Goal: Information Seeking & Learning: Learn about a topic

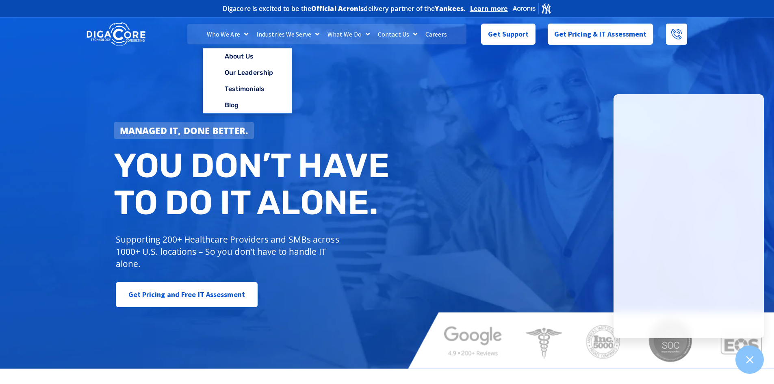
click at [243, 36] on span "Menu" at bounding box center [244, 34] width 8 height 15
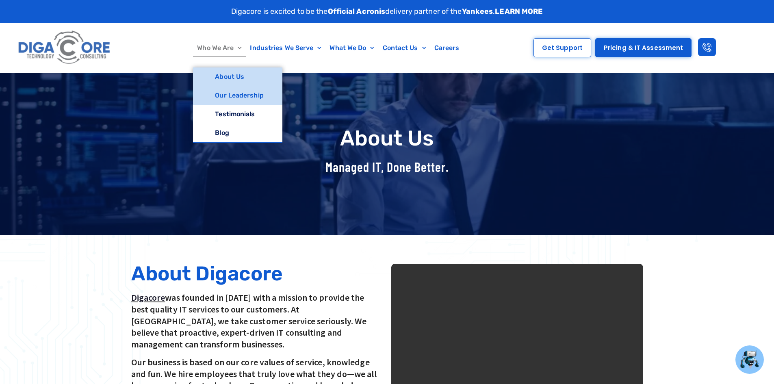
click at [242, 98] on link "Our Leadership" at bounding box center [237, 95] width 89 height 19
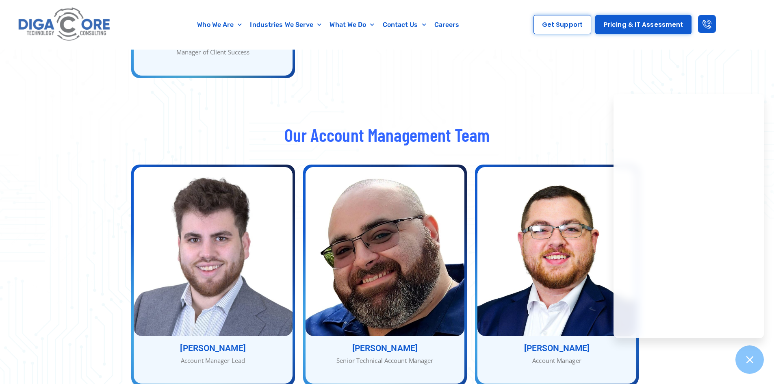
scroll to position [131, 0]
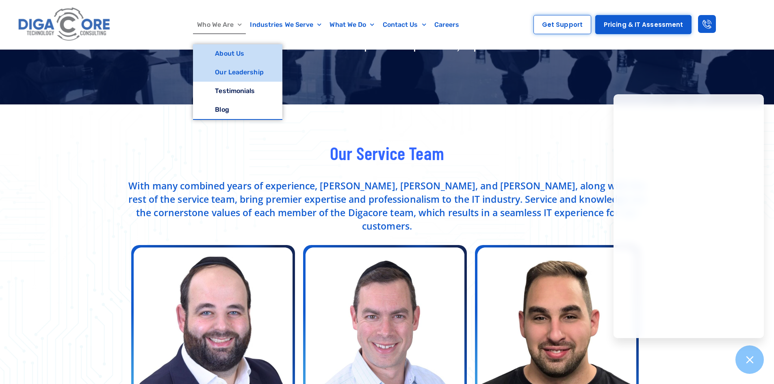
click at [213, 56] on link "About Us" at bounding box center [237, 53] width 89 height 19
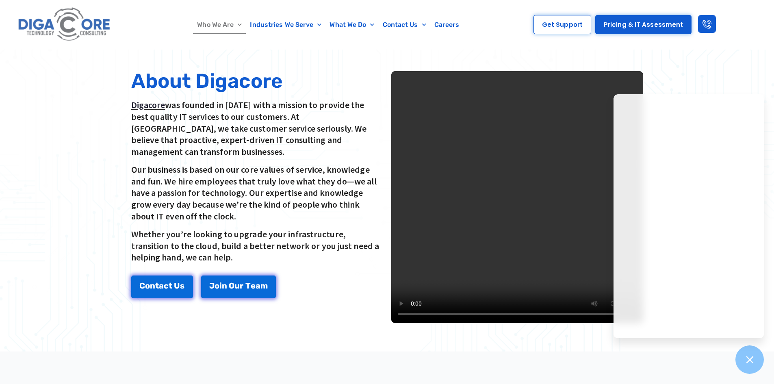
scroll to position [203, 0]
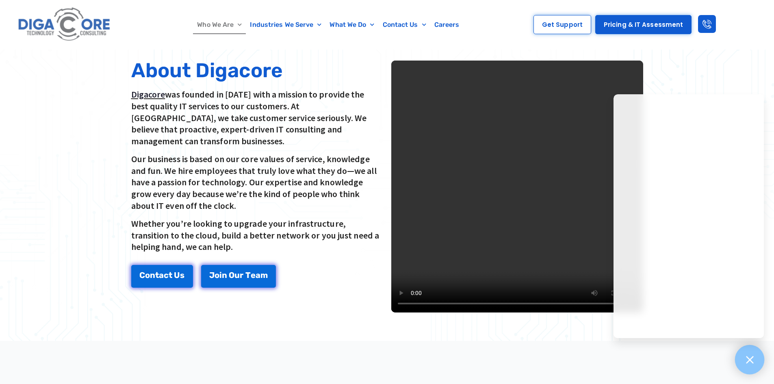
click at [752, 356] on icon at bounding box center [749, 359] width 11 height 11
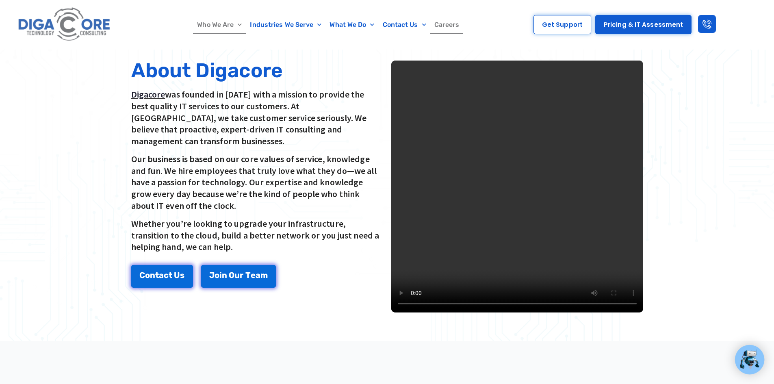
click at [446, 29] on link "Careers" at bounding box center [446, 24] width 33 height 19
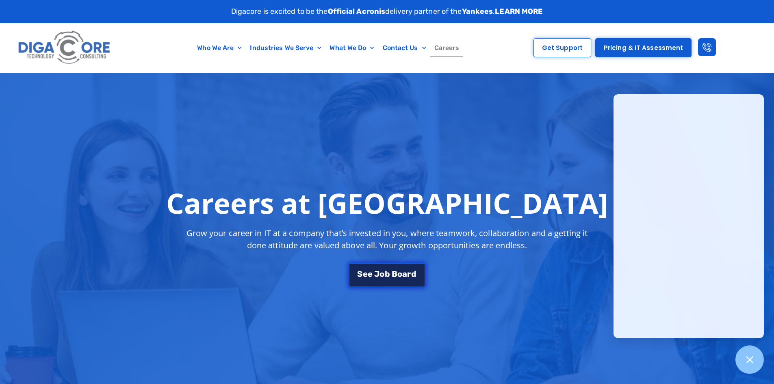
click at [379, 269] on link "S e e J [PERSON_NAME]" at bounding box center [387, 275] width 76 height 24
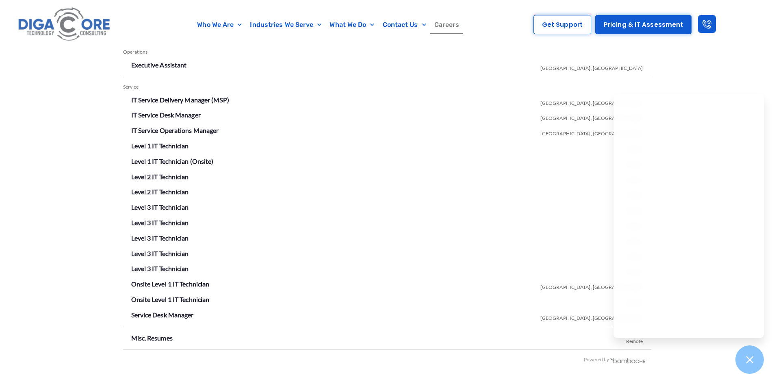
scroll to position [1431, 0]
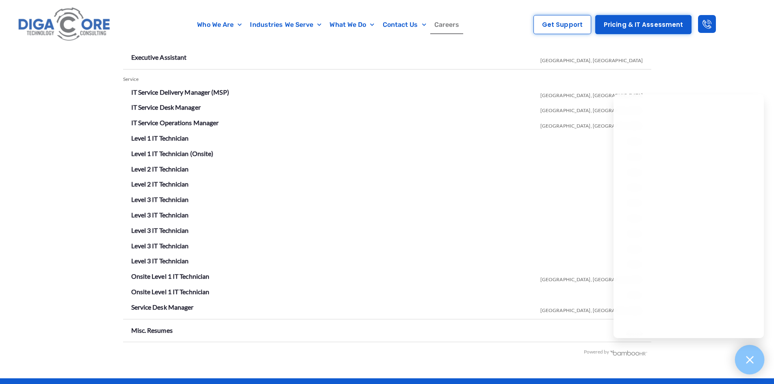
click at [755, 361] on icon at bounding box center [749, 359] width 11 height 11
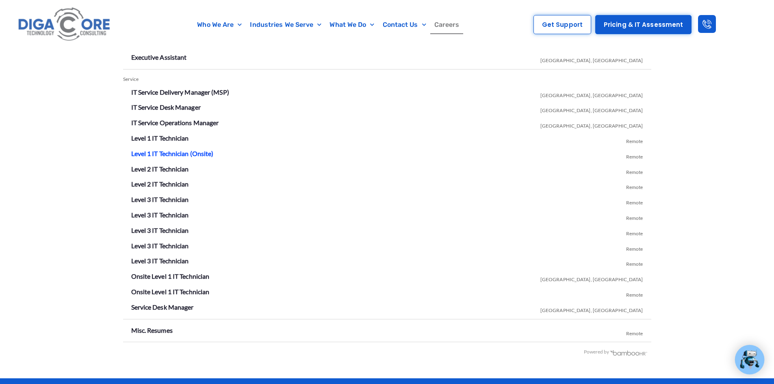
click at [183, 154] on link "Level 1 IT Technician (Onsite)" at bounding box center [172, 154] width 82 height 8
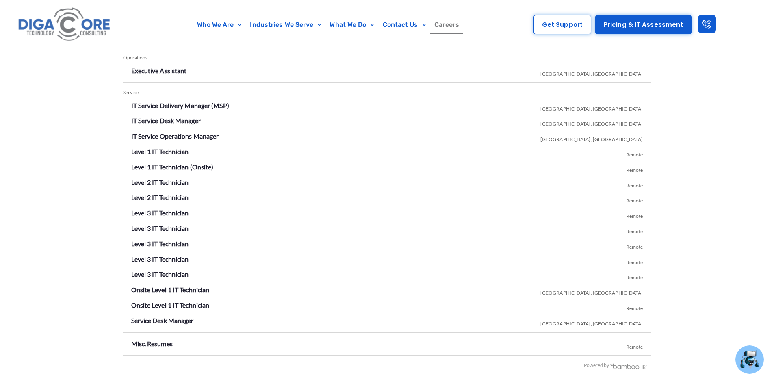
scroll to position [1431, 0]
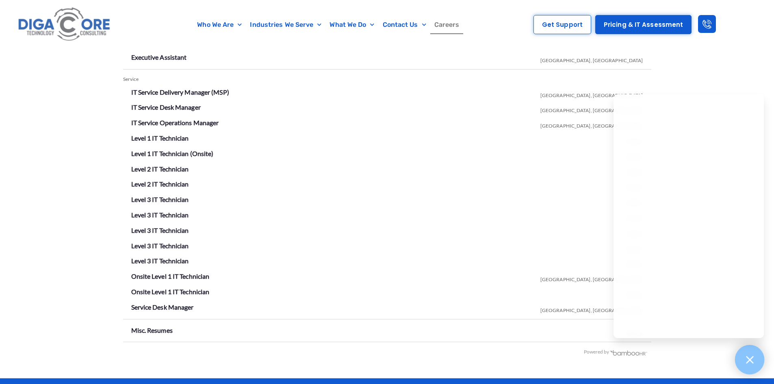
click at [746, 363] on icon at bounding box center [749, 359] width 11 height 11
click at [182, 122] on link "IT Service Operations Manager" at bounding box center [175, 123] width 88 height 8
